Goal: Task Accomplishment & Management: Use online tool/utility

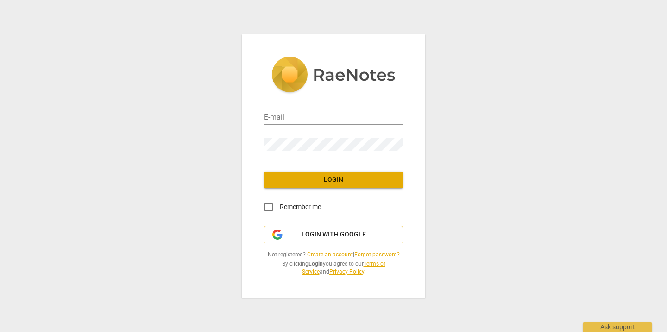
type input "[PERSON_NAME][EMAIL_ADDRESS][DOMAIN_NAME]"
click at [313, 202] on span "Remember me" at bounding box center [300, 207] width 41 height 10
click at [280, 202] on input "Remember me" at bounding box center [268, 206] width 22 height 22
checkbox input "true"
click at [320, 182] on span "Login" at bounding box center [333, 179] width 124 height 9
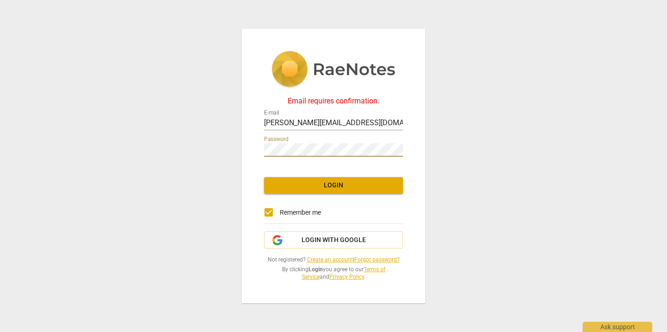
click at [340, 183] on span "Login" at bounding box center [333, 185] width 124 height 9
click at [340, 187] on span "Login" at bounding box center [333, 185] width 124 height 9
click at [170, 88] on div "Email requires confirmation. E-mail [PERSON_NAME][EMAIL_ADDRESS][DOMAIN_NAME] P…" at bounding box center [333, 166] width 667 height 332
click at [337, 75] on img at bounding box center [333, 70] width 124 height 38
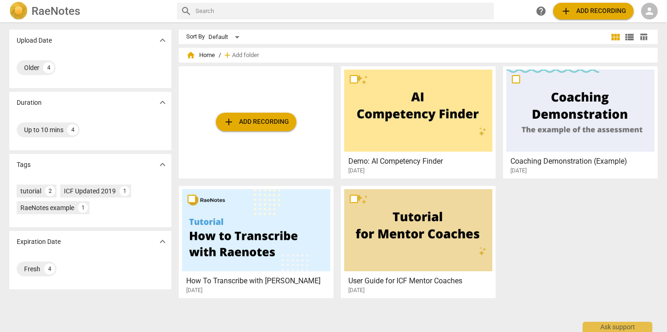
click at [658, 15] on div "RaeNotes search help add Add recording person" at bounding box center [333, 11] width 663 height 19
click at [653, 13] on span "person" at bounding box center [649, 11] width 11 height 11
click at [648, 19] on li "Login" at bounding box center [642, 22] width 33 height 22
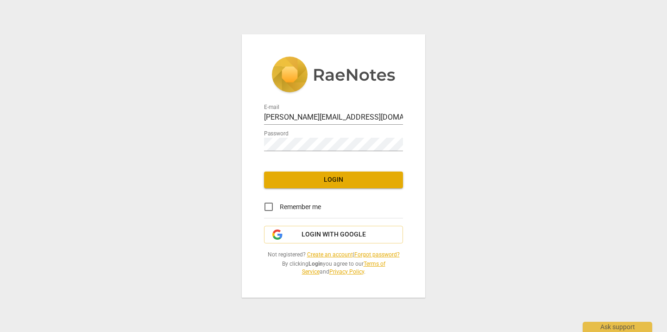
click at [356, 174] on button "Login" at bounding box center [333, 179] width 139 height 17
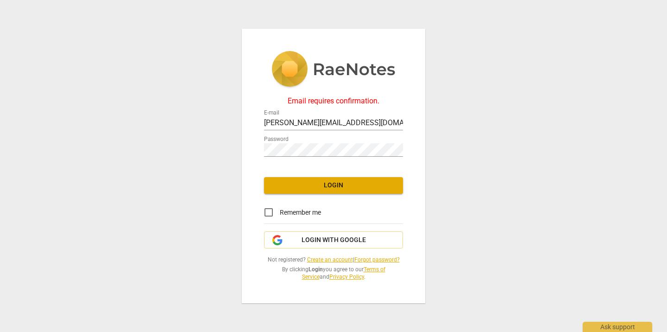
click at [343, 73] on img at bounding box center [333, 70] width 124 height 38
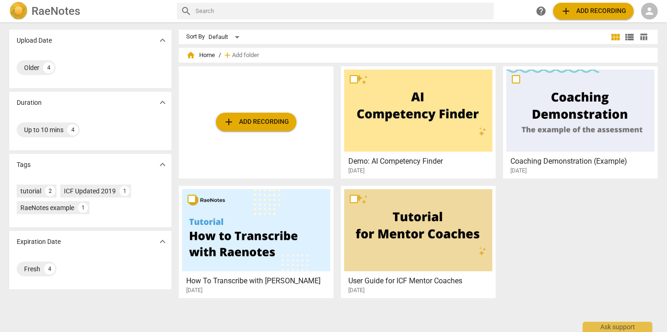
click at [58, 17] on h2 "RaeNotes" at bounding box center [55, 11] width 49 height 13
click at [40, 13] on h2 "RaeNotes" at bounding box center [55, 11] width 49 height 13
click at [542, 13] on span "help" at bounding box center [540, 11] width 11 height 11
click at [56, 6] on h2 "RaeNotes" at bounding box center [55, 11] width 49 height 13
click at [645, 11] on span "person" at bounding box center [649, 11] width 11 height 11
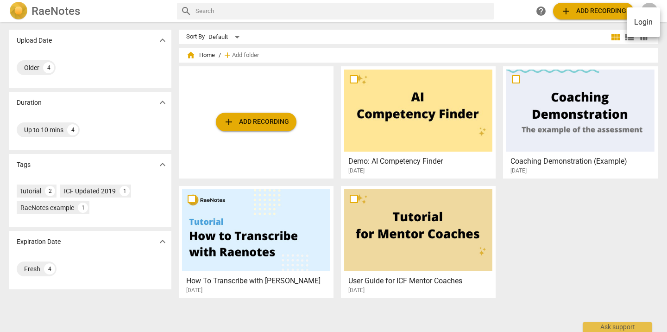
click at [645, 18] on li "Login" at bounding box center [642, 22] width 33 height 22
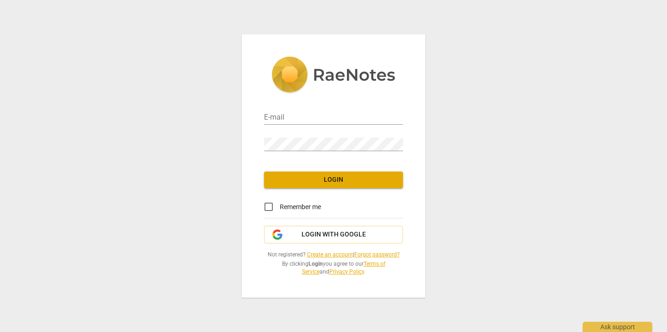
type input "[PERSON_NAME][EMAIL_ADDRESS][DOMAIN_NAME]"
click at [336, 253] on link "Create an account" at bounding box center [330, 254] width 46 height 6
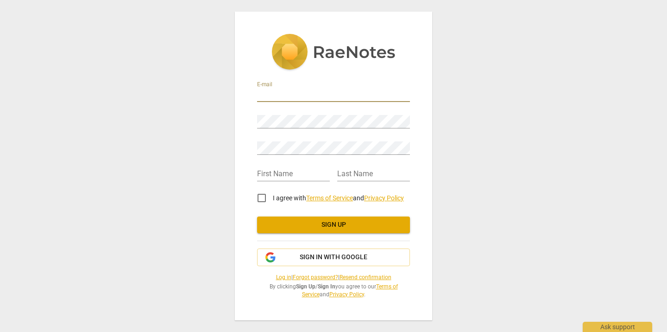
click at [322, 94] on input "email" at bounding box center [333, 94] width 153 height 13
type input "[PERSON_NAME][EMAIL_ADDRESS][DOMAIN_NAME]"
type input "[PERSON_NAME]"
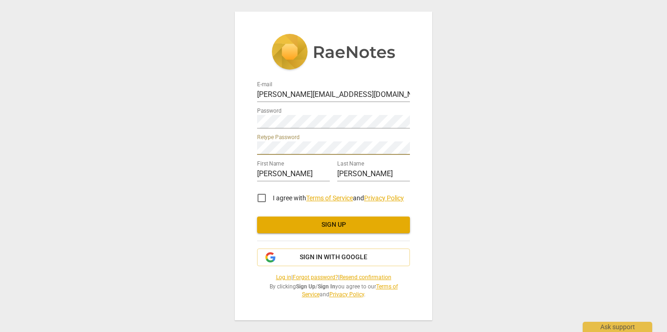
click at [264, 195] on input "I agree with Terms of Service and Privacy Policy" at bounding box center [261, 198] width 22 height 22
checkbox input "true"
click at [286, 223] on span "Sign up" at bounding box center [333, 224] width 138 height 9
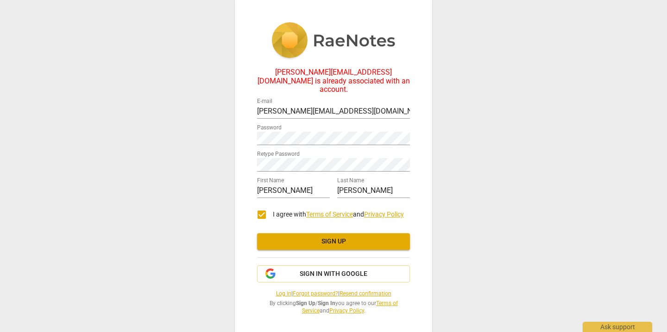
click at [359, 290] on link "Resend confirmation" at bounding box center [365, 293] width 52 height 6
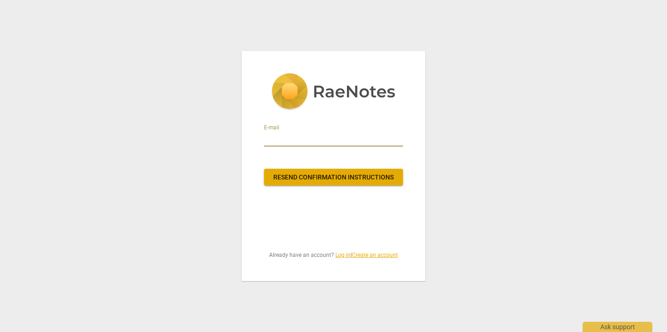
click at [328, 140] on input "email" at bounding box center [333, 138] width 139 height 15
type input "[PERSON_NAME][EMAIL_ADDRESS][DOMAIN_NAME]"
click at [343, 175] on span "Resend confirmation instructions" at bounding box center [333, 177] width 124 height 9
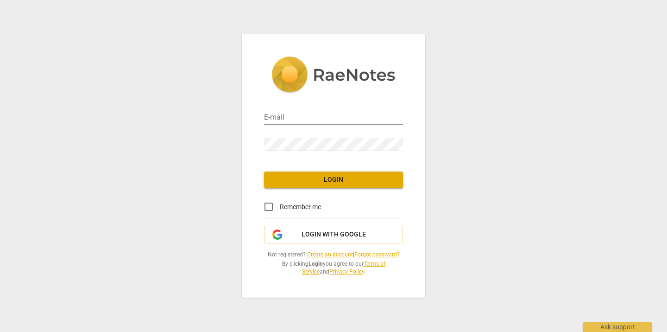
type input "[PERSON_NAME][EMAIL_ADDRESS][DOMAIN_NAME]"
click at [313, 184] on span "Login" at bounding box center [333, 179] width 124 height 9
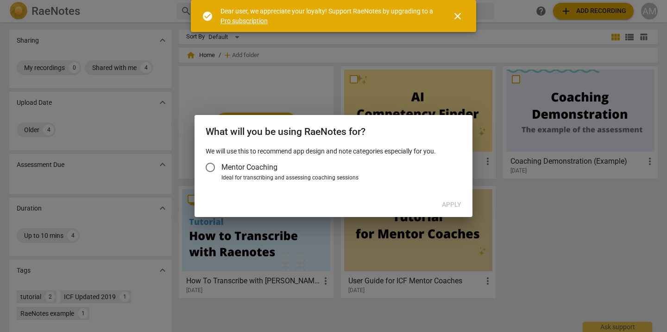
click at [457, 16] on span "close" at bounding box center [457, 16] width 11 height 11
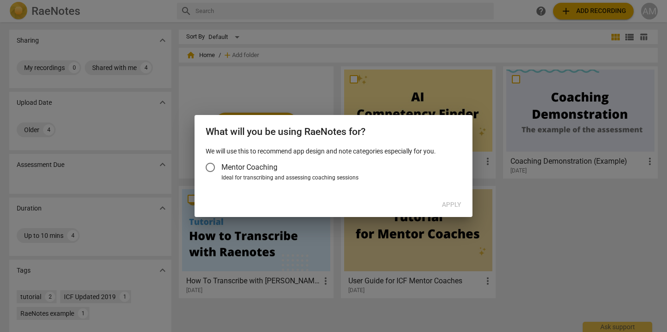
click at [213, 165] on input "Mentor Coaching" at bounding box center [210, 167] width 22 height 22
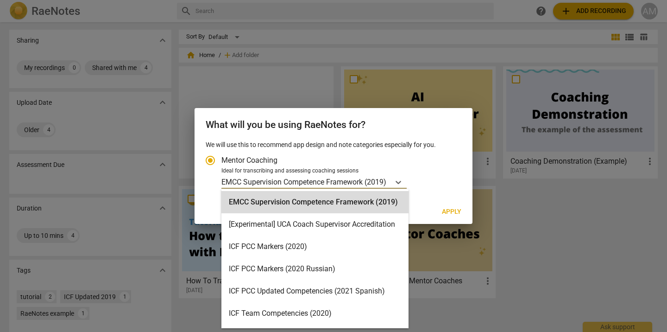
click at [344, 183] on p "EMCC Supervision Competence Framework (2019)" at bounding box center [303, 181] width 165 height 11
click at [0, 0] on input "Ideal for transcribing and assessing coaching sessions EMCC Supervision Compete…" at bounding box center [0, 0] width 0 height 0
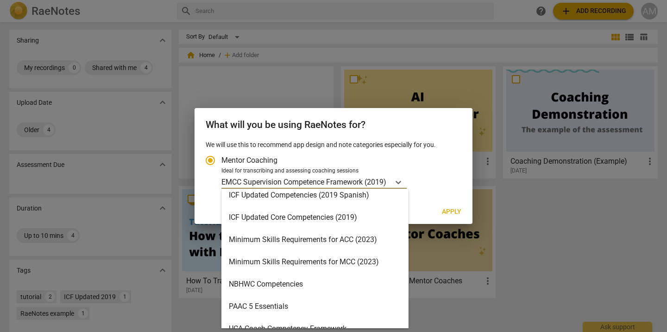
scroll to position [163, 0]
click at [382, 236] on div "Minimum Skills Requirements for ACC (2023)" at bounding box center [314, 239] width 187 height 22
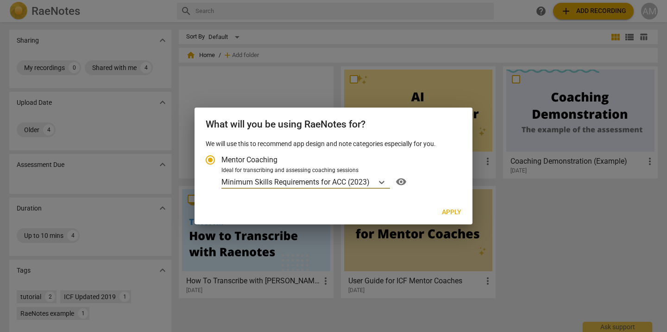
click at [450, 213] on span "Apply" at bounding box center [451, 211] width 19 height 9
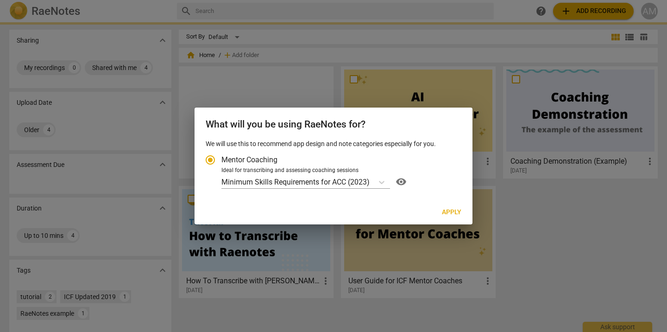
radio input "false"
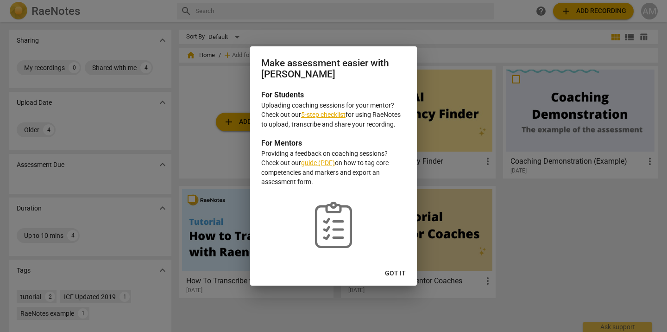
click at [391, 269] on span "Got it" at bounding box center [395, 273] width 21 height 9
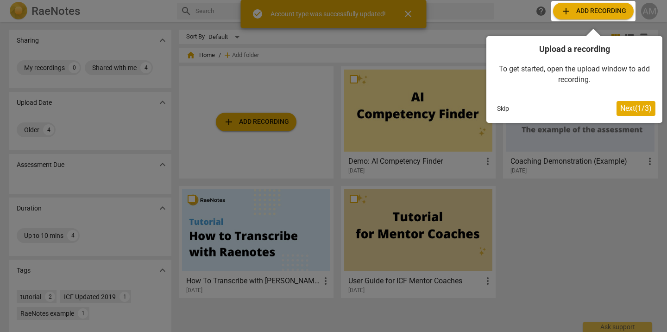
click at [630, 107] on span "Next ( 1 / 3 )" at bounding box center [635, 108] width 31 height 9
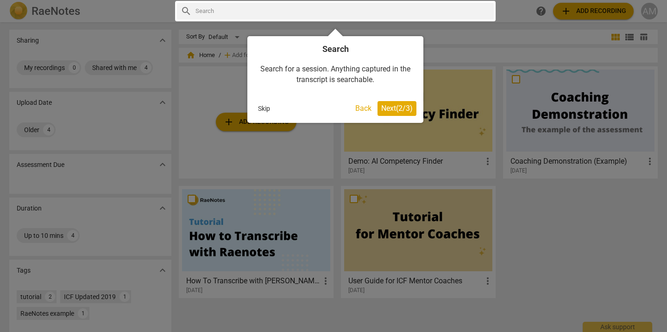
click at [401, 109] on span "Next ( 2 / 3 )" at bounding box center [396, 108] width 31 height 9
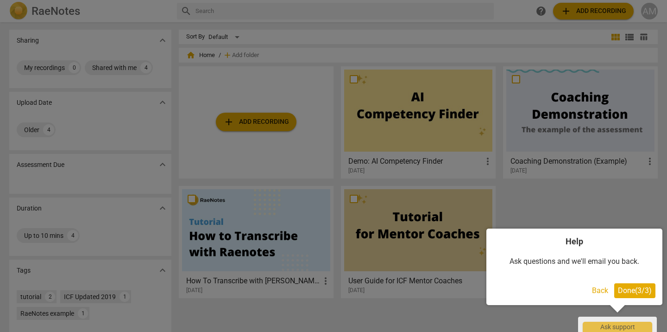
click at [634, 296] on button "Done ( 3 / 3 )" at bounding box center [634, 290] width 41 height 15
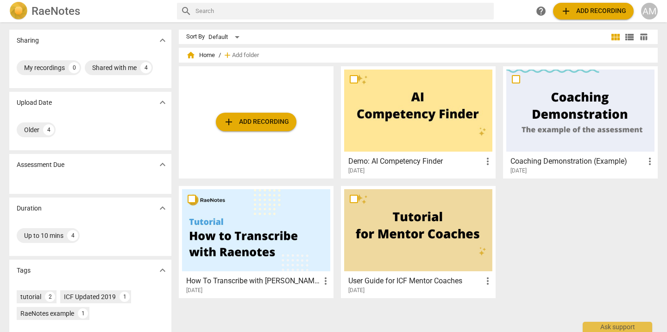
click at [598, 13] on span "add Add recording" at bounding box center [593, 11] width 66 height 11
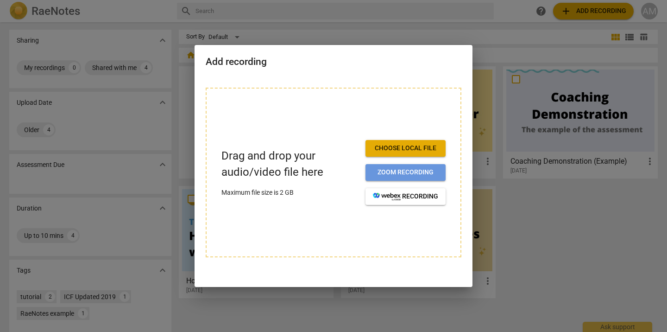
click at [405, 176] on span "Zoom recording" at bounding box center [405, 172] width 65 height 9
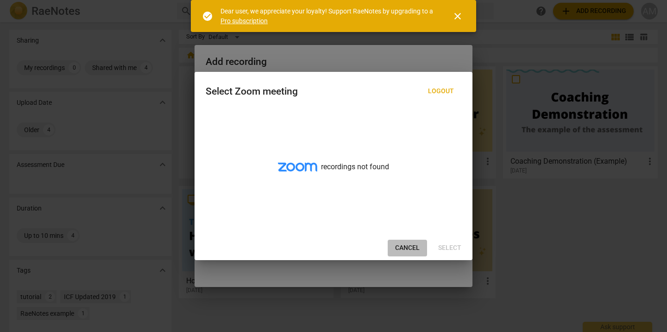
click at [417, 245] on span "Cancel" at bounding box center [407, 247] width 25 height 9
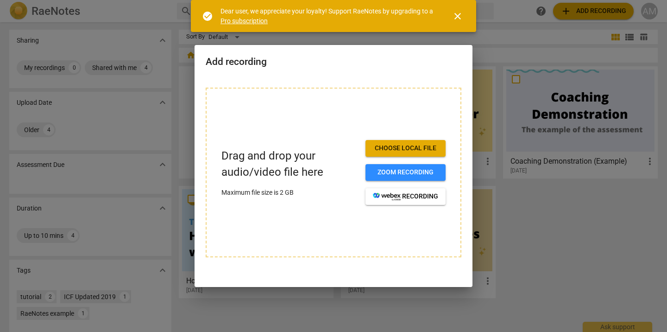
click at [535, 256] on div at bounding box center [333, 166] width 667 height 332
